Goal: Information Seeking & Learning: Learn about a topic

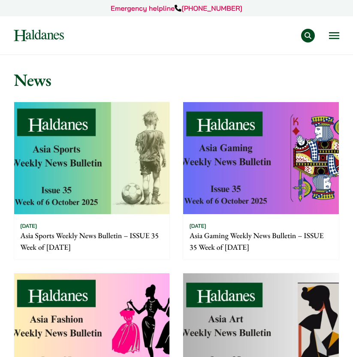
click at [306, 35] on button "Search" at bounding box center [308, 36] width 14 height 14
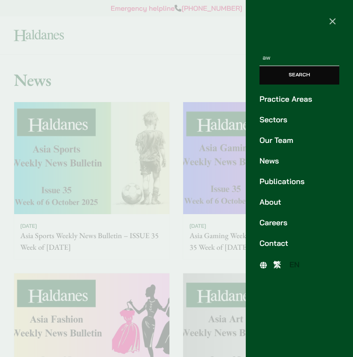
type input "a"
type input "w"
type input "award"
click at [259, 66] on input "Search" at bounding box center [299, 75] width 80 height 18
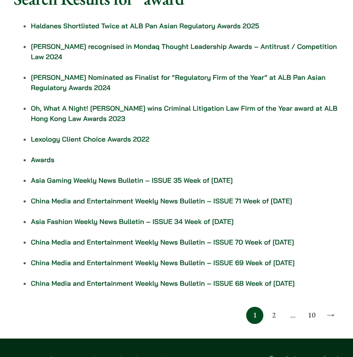
scroll to position [82, 0]
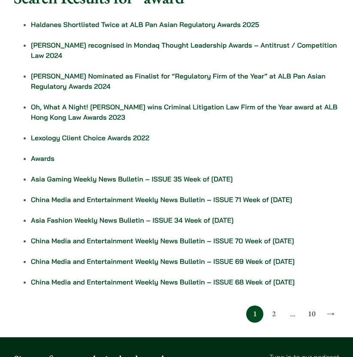
click at [272, 313] on link "2" at bounding box center [273, 313] width 17 height 17
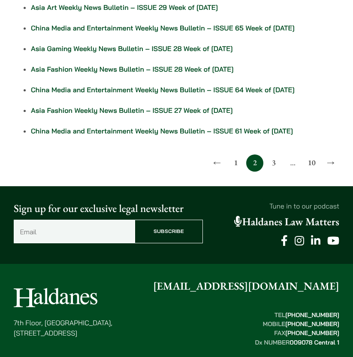
scroll to position [269, 0]
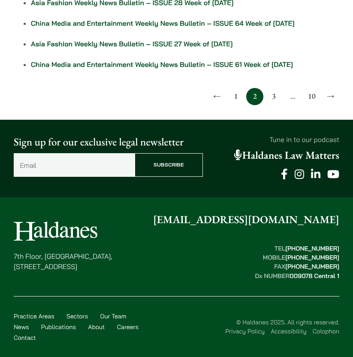
click at [234, 96] on link "1" at bounding box center [235, 96] width 17 height 17
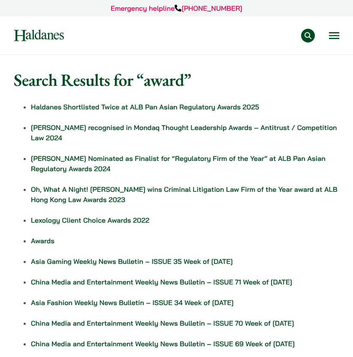
click at [38, 239] on link "Awards" at bounding box center [43, 240] width 24 height 9
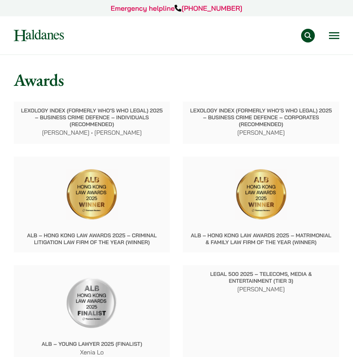
click at [337, 37] on button "Open menu" at bounding box center [334, 35] width 10 height 7
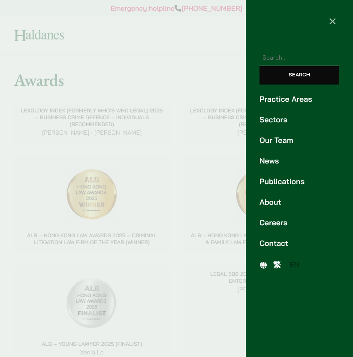
click at [276, 220] on link "Careers" at bounding box center [299, 223] width 80 height 12
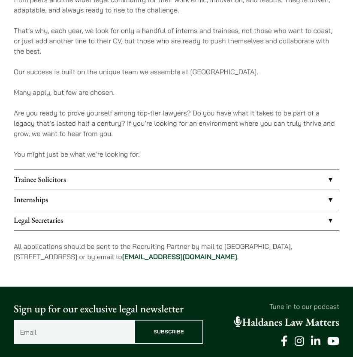
scroll to position [521, 0]
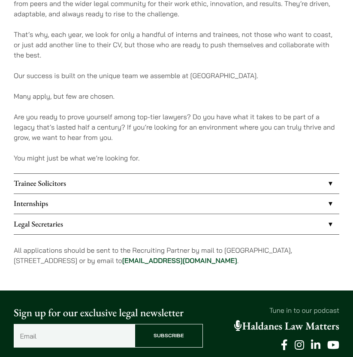
click at [190, 203] on link "Internships" at bounding box center [176, 204] width 325 height 20
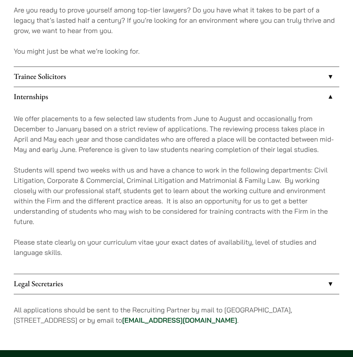
scroll to position [628, 0]
